Goal: Task Accomplishment & Management: Manage account settings

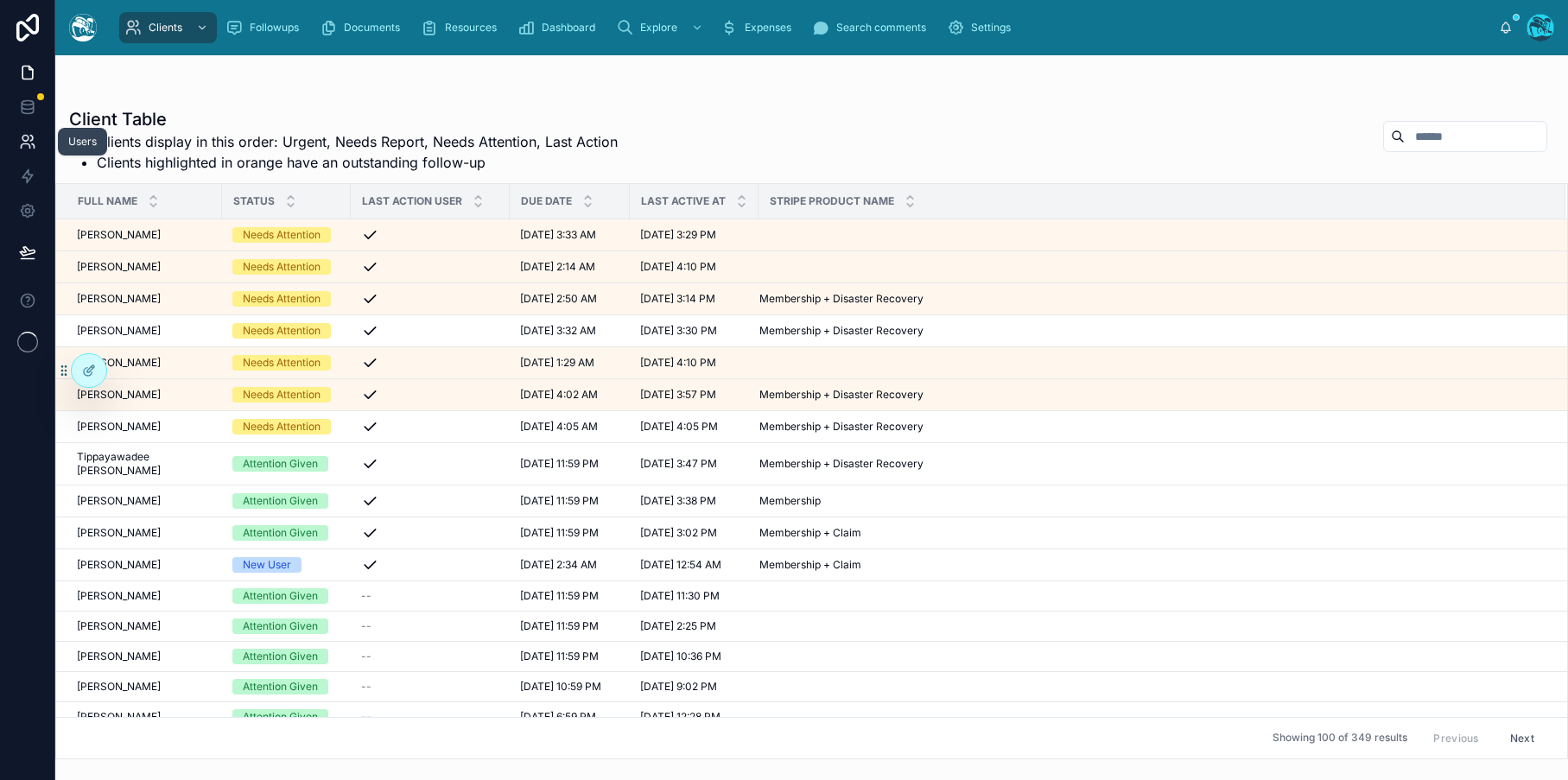
click at [19, 137] on icon at bounding box center [28, 142] width 17 height 17
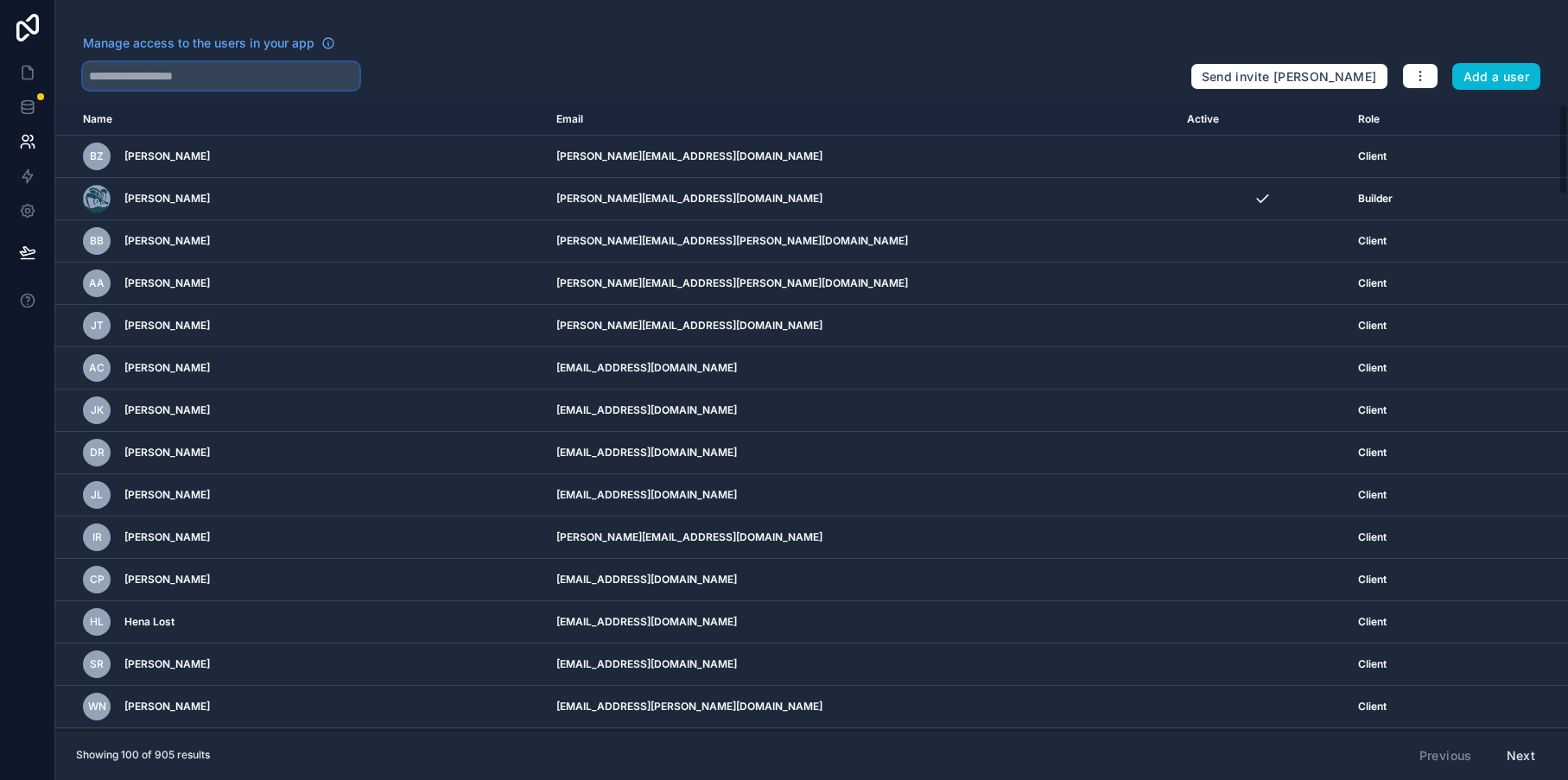
click at [186, 84] on input "text" at bounding box center [221, 75] width 276 height 28
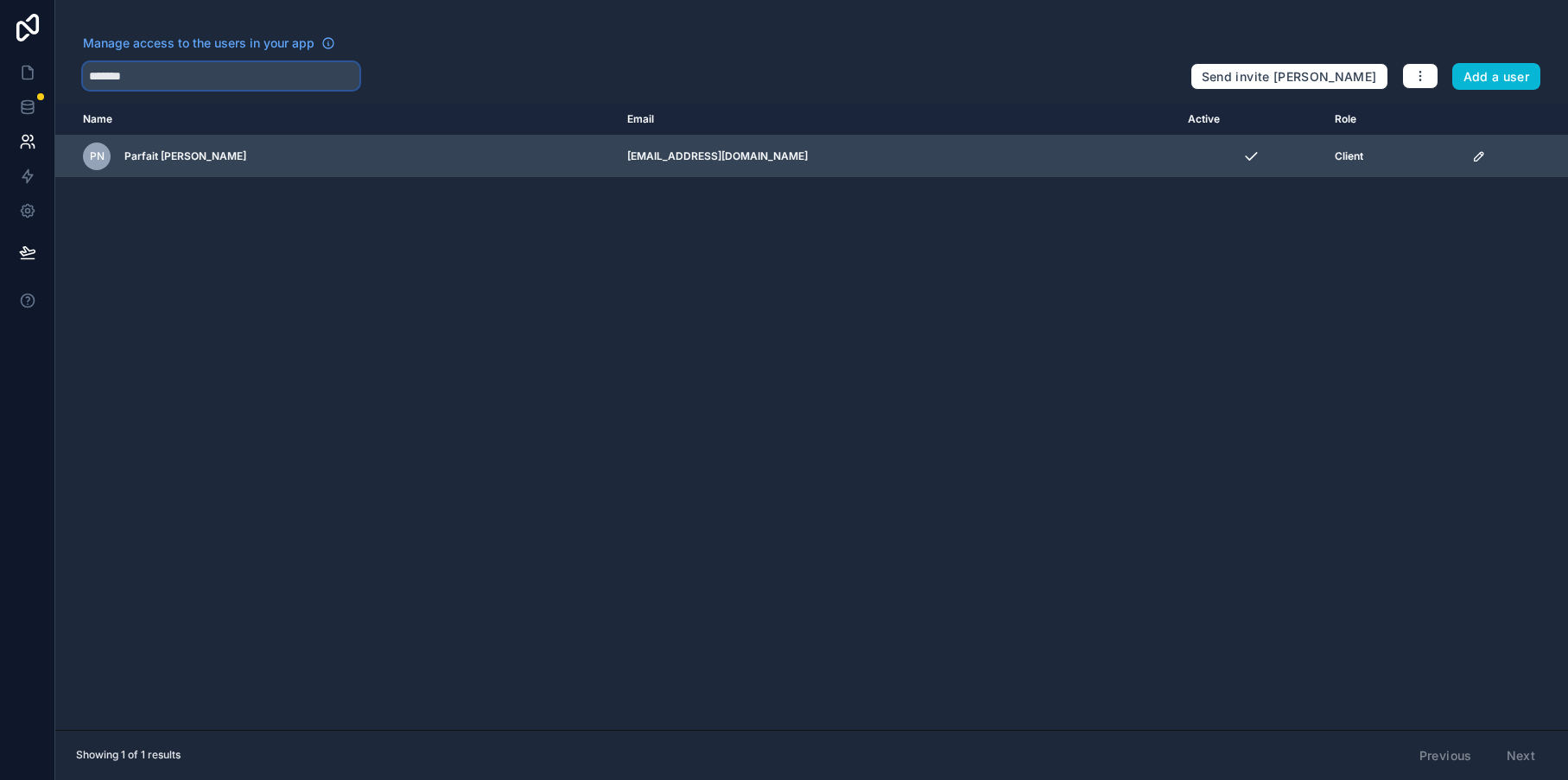
type input "*******"
drag, startPoint x: 1479, startPoint y: 157, endPoint x: 1468, endPoint y: 157, distance: 11.0
click at [1479, 157] on div "scrollable content" at bounding box center [1515, 156] width 86 height 14
click at [1472, 157] on icon "scrollable content" at bounding box center [1479, 156] width 14 height 14
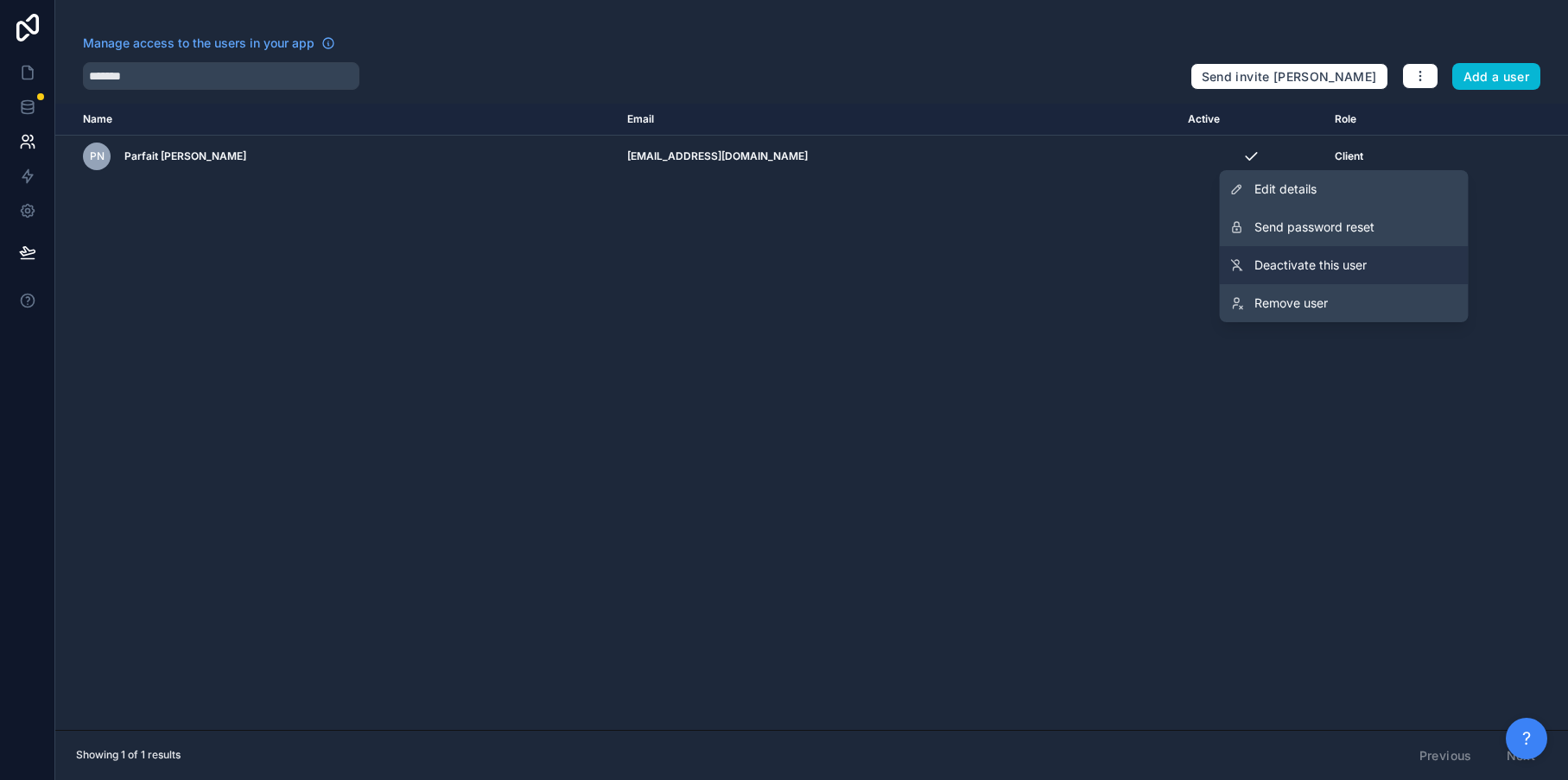
click at [1344, 255] on link "Deactivate this user" at bounding box center [1343, 266] width 248 height 38
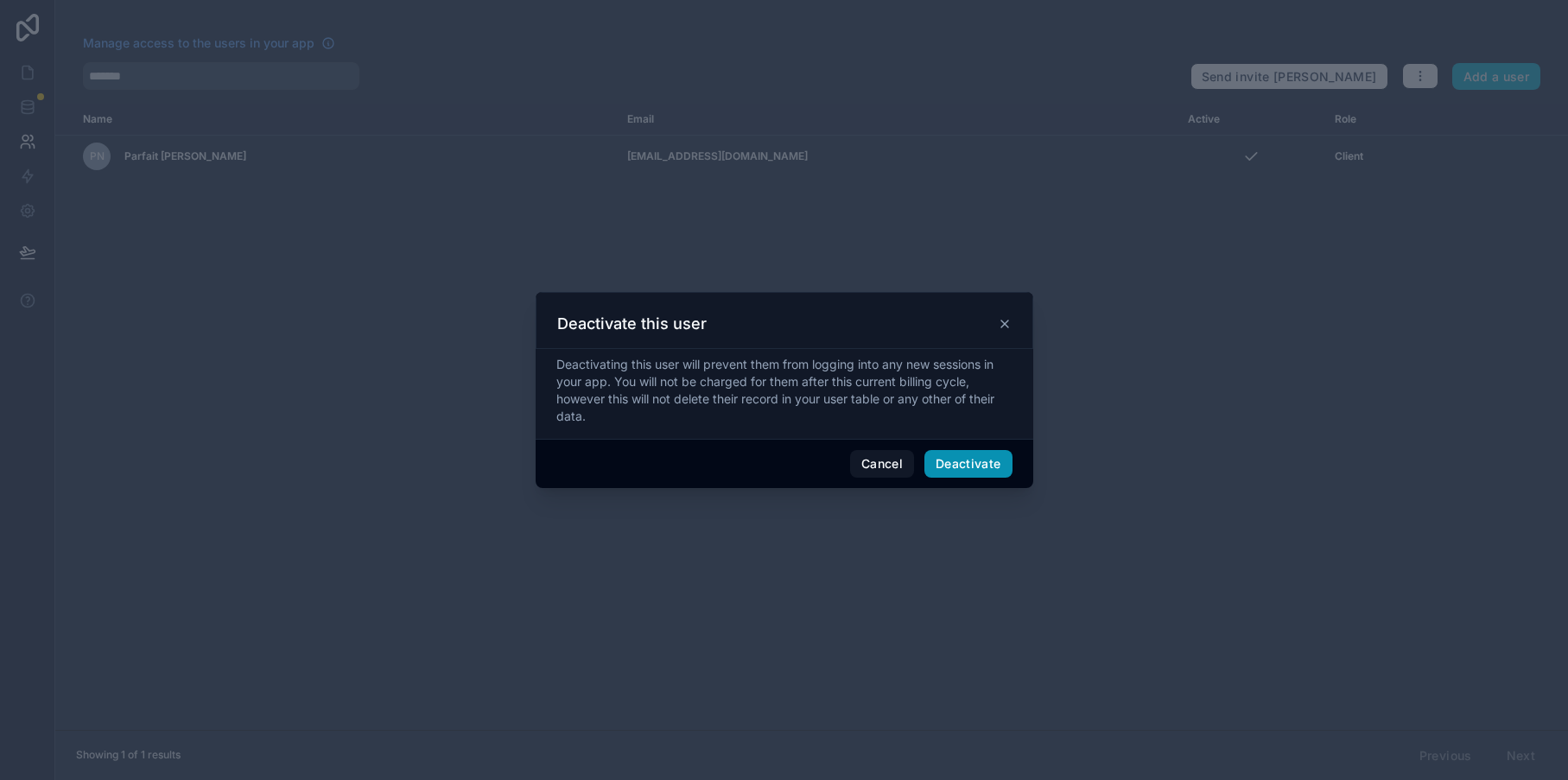
click at [989, 459] on button "Deactivate" at bounding box center [968, 464] width 89 height 28
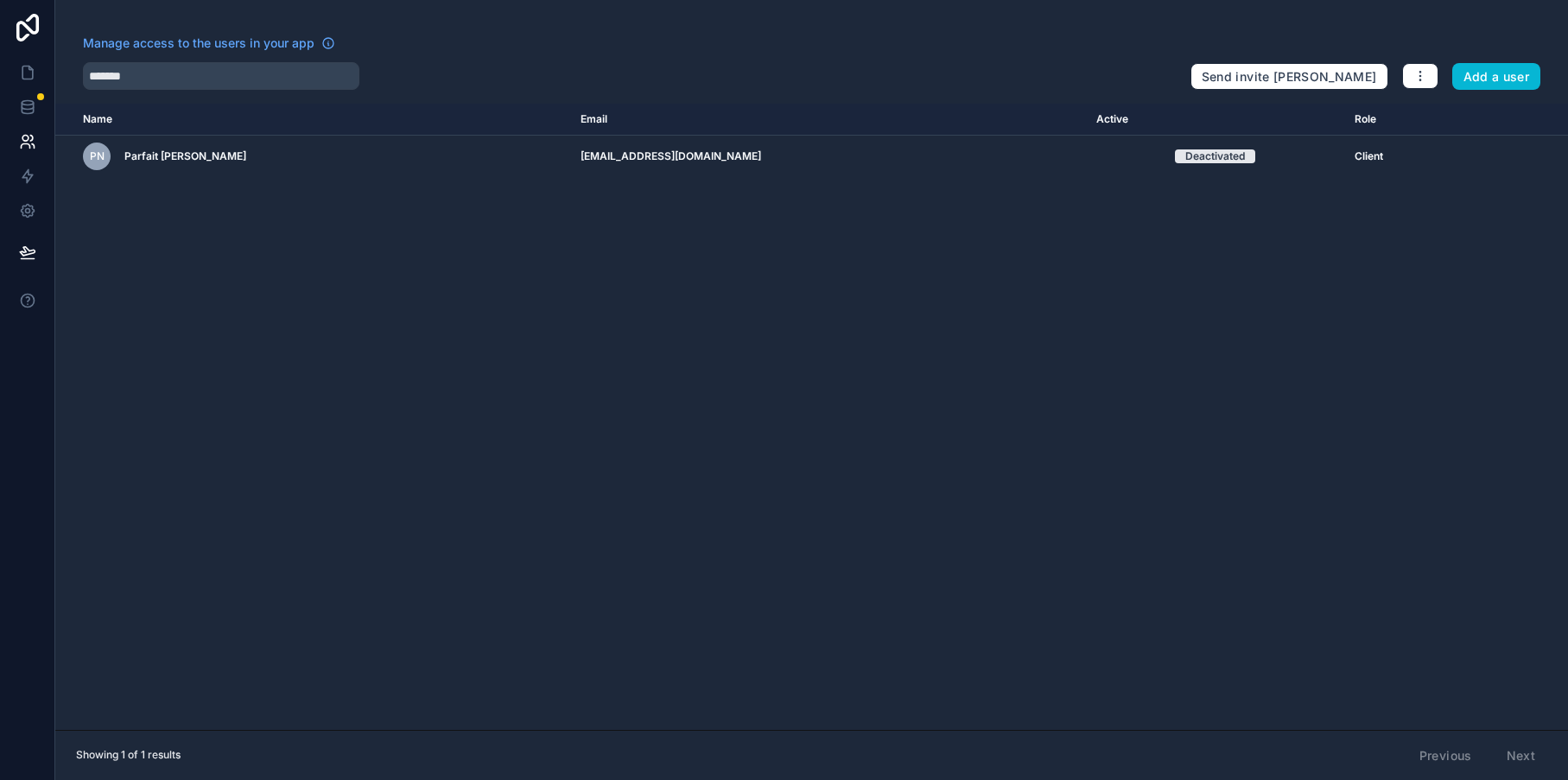
click at [360, 302] on div "Name Email Active Role [DOMAIN_NAME] PN Parfait Nayigihugu [EMAIL_ADDRESS][DOMA…" at bounding box center [811, 417] width 1513 height 627
